Goal: Task Accomplishment & Management: Complete application form

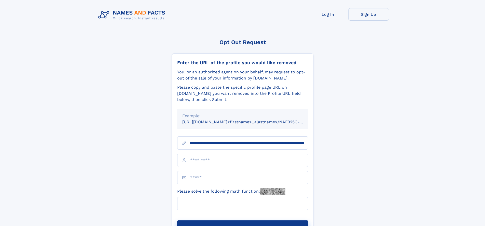
scroll to position [0, 62]
type input "**********"
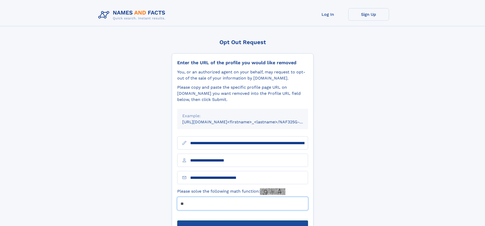
type input "**"
click at [243, 220] on button "Submit Opt Out Request" at bounding box center [242, 228] width 131 height 16
